Goal: Task Accomplishment & Management: Use online tool/utility

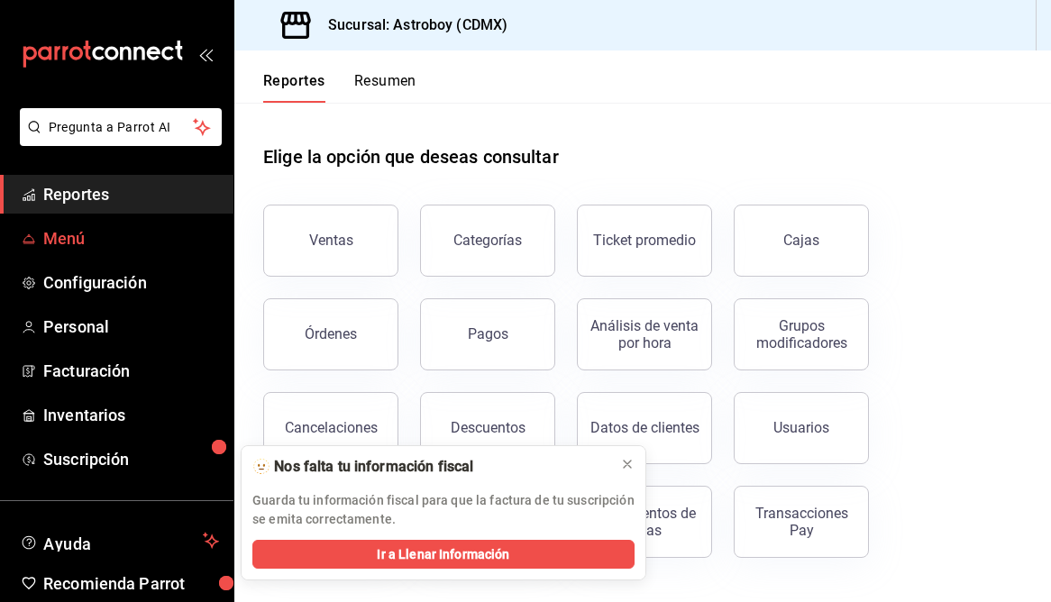
click at [80, 231] on span "Menú" at bounding box center [131, 238] width 176 height 24
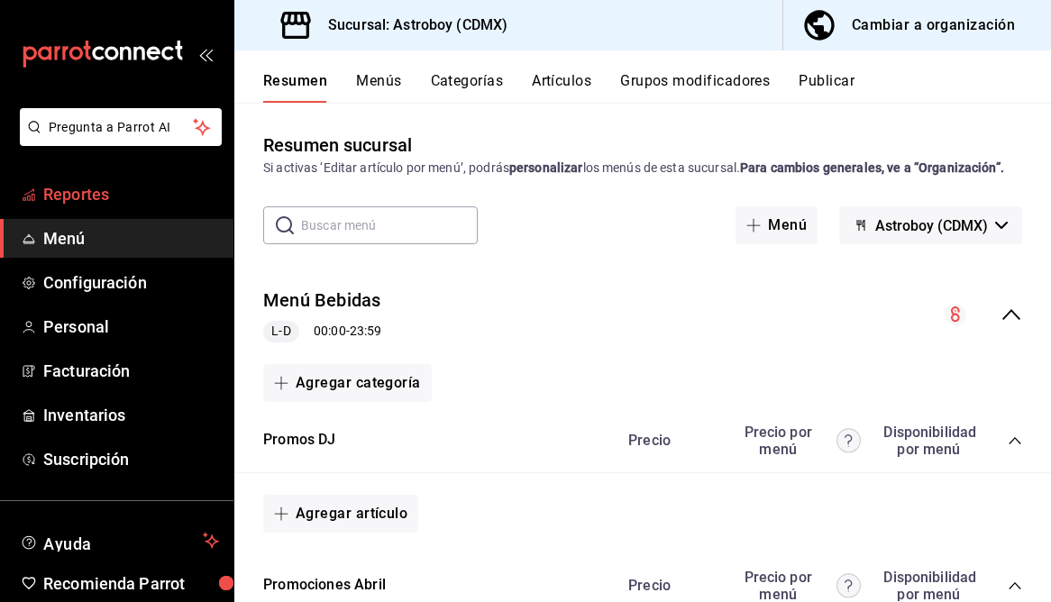
click at [90, 200] on span "Reportes" at bounding box center [131, 194] width 176 height 24
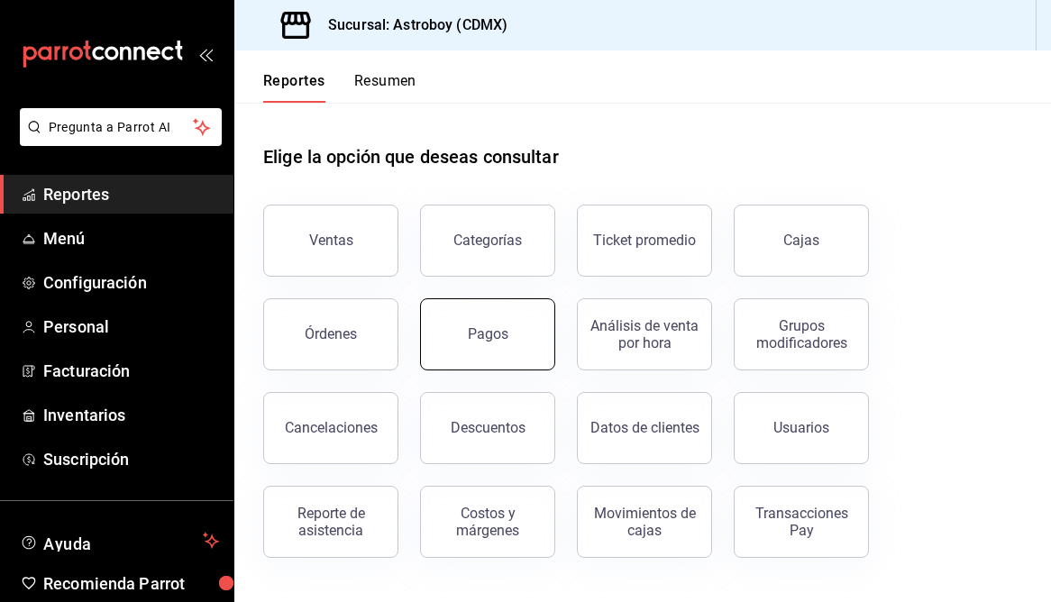
click at [461, 338] on button "Pagos" at bounding box center [487, 334] width 135 height 72
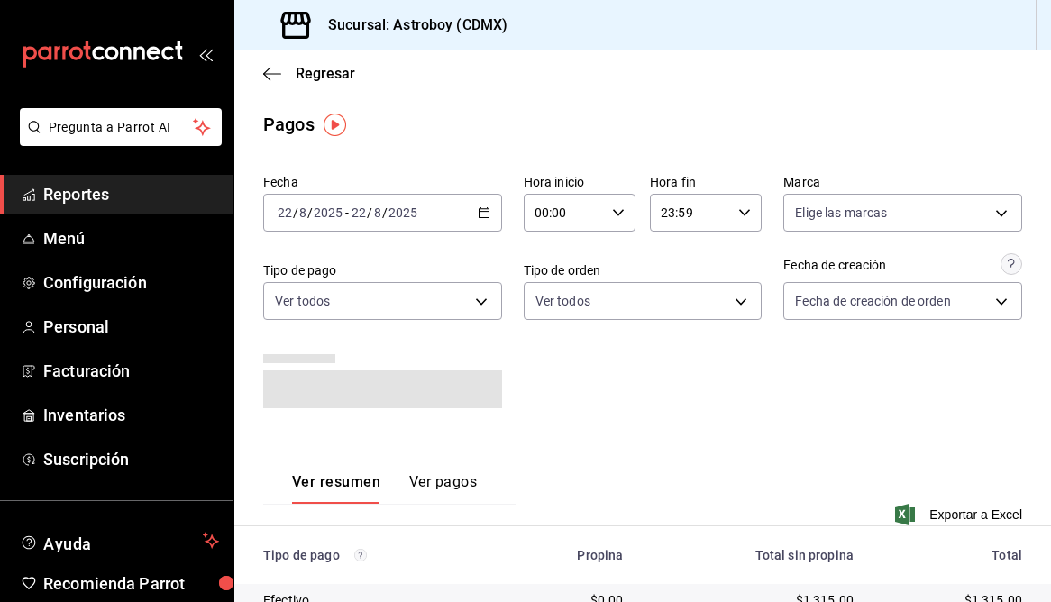
click at [489, 209] on icon "button" at bounding box center [484, 212] width 13 height 13
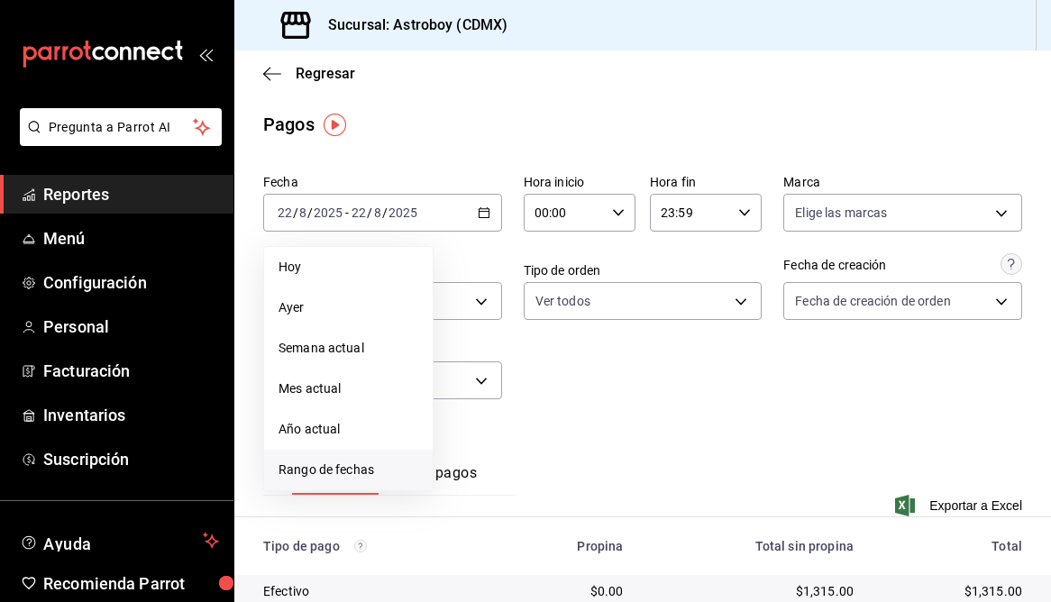
click at [344, 470] on span "Rango de fechas" at bounding box center [348, 469] width 140 height 19
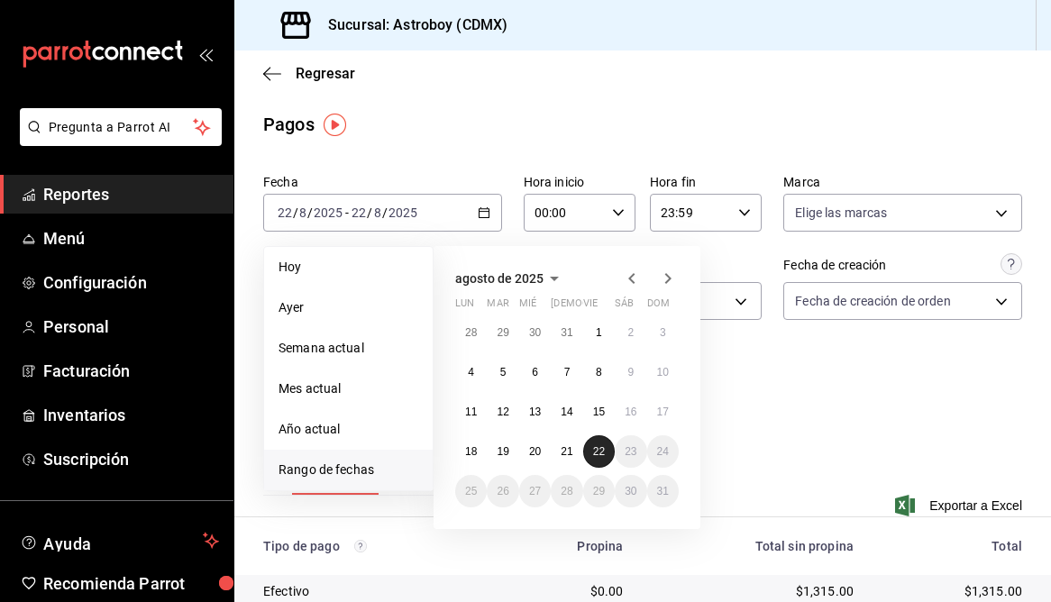
click at [596, 452] on abbr "22" at bounding box center [599, 451] width 12 height 13
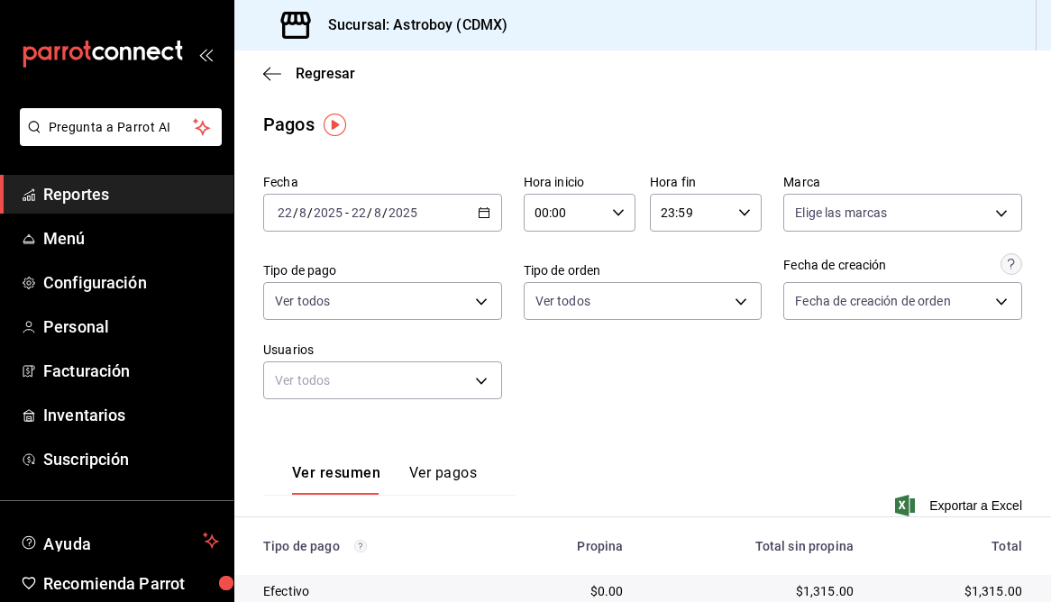
click at [761, 417] on div "Fecha [DATE] [DATE] - [DATE] [DATE] Hora inicio 00:00 Hora inicio Hora fin 23:5…" at bounding box center [642, 294] width 759 height 254
click at [984, 507] on span "Exportar a Excel" at bounding box center [959, 506] width 123 height 22
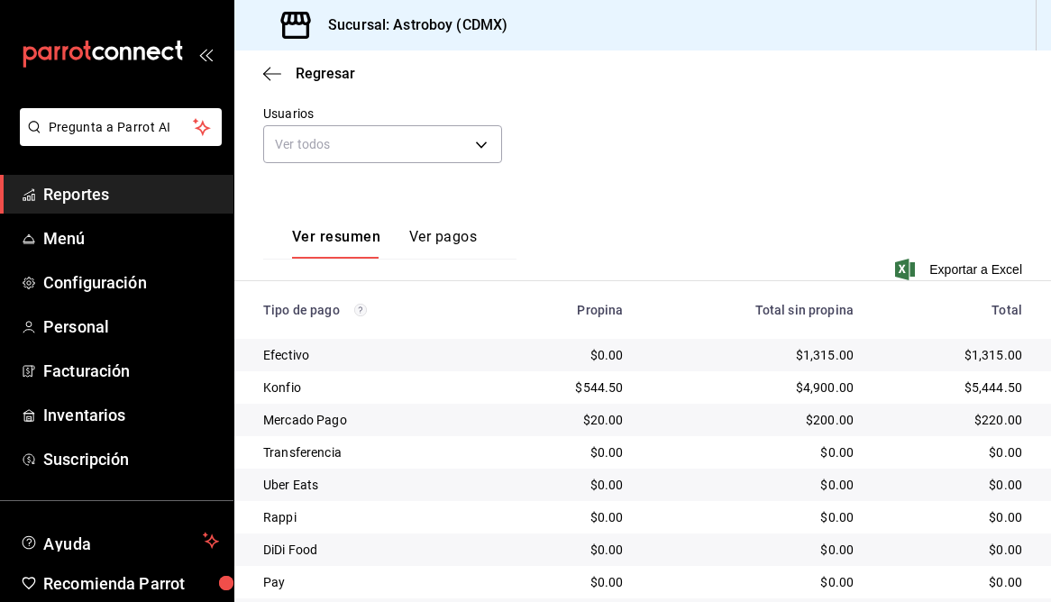
scroll to position [239, 0]
